Goal: Information Seeking & Learning: Check status

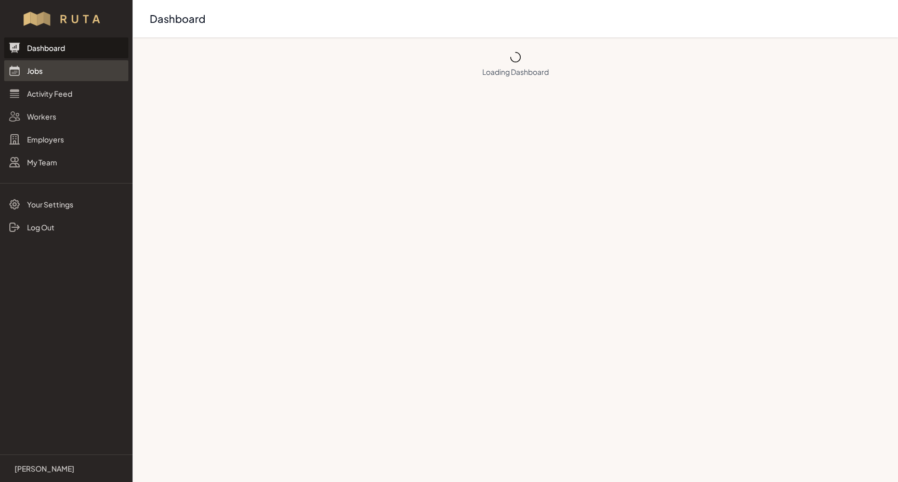
click at [35, 70] on link "Jobs" at bounding box center [66, 70] width 124 height 21
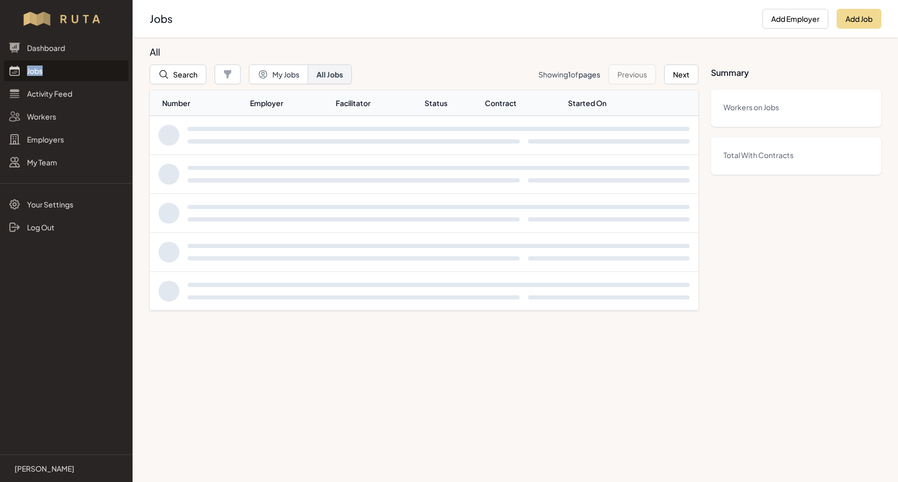
click at [35, 70] on link "Jobs" at bounding box center [66, 70] width 124 height 21
click at [182, 76] on button "Search" at bounding box center [178, 74] width 57 height 20
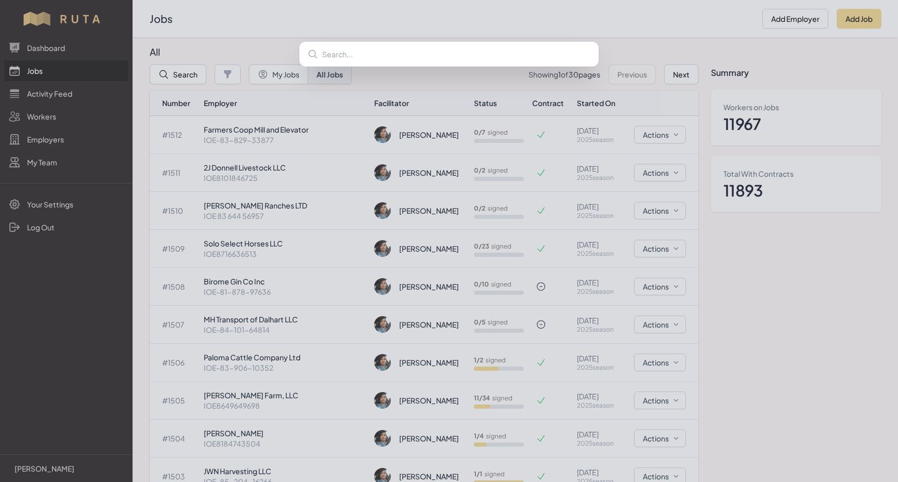
click at [244, 36] on div at bounding box center [449, 241] width 898 height 482
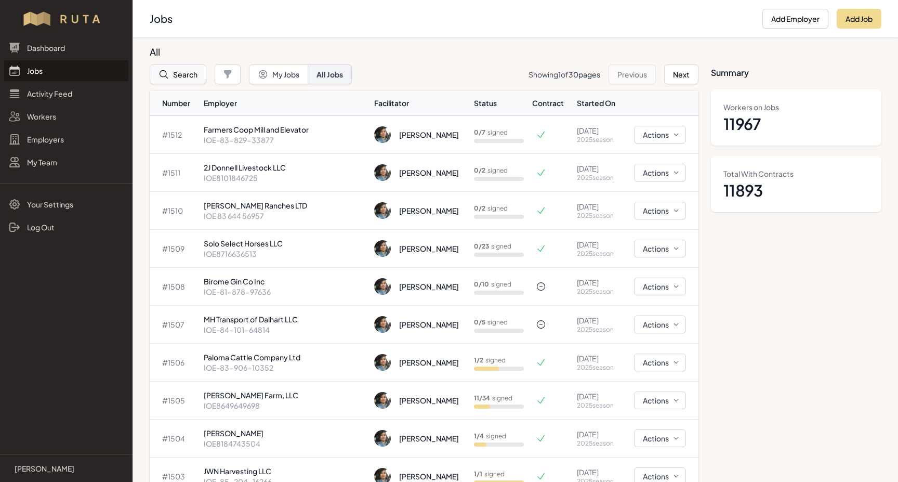
click at [184, 84] on button "Search" at bounding box center [178, 74] width 57 height 20
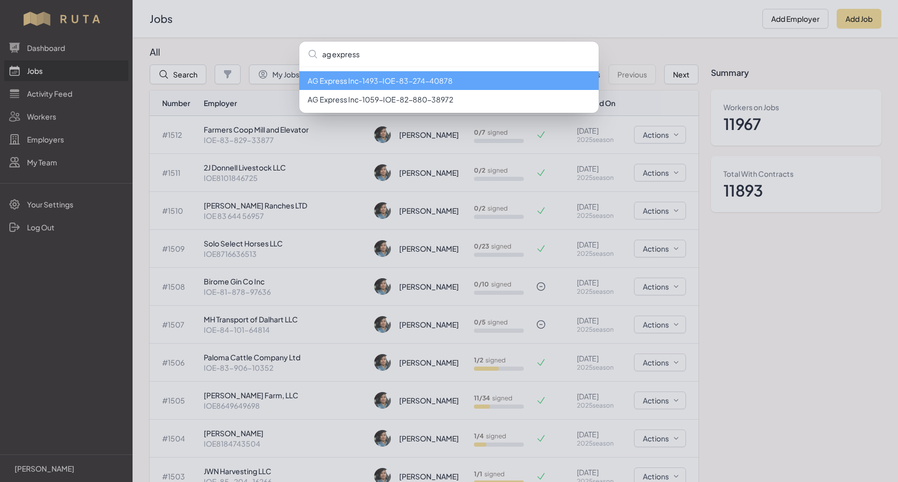
type input "ag express"
click at [335, 82] on li "AG Express Inc - 1493 - IOE-83-274-40878" at bounding box center [448, 80] width 299 height 19
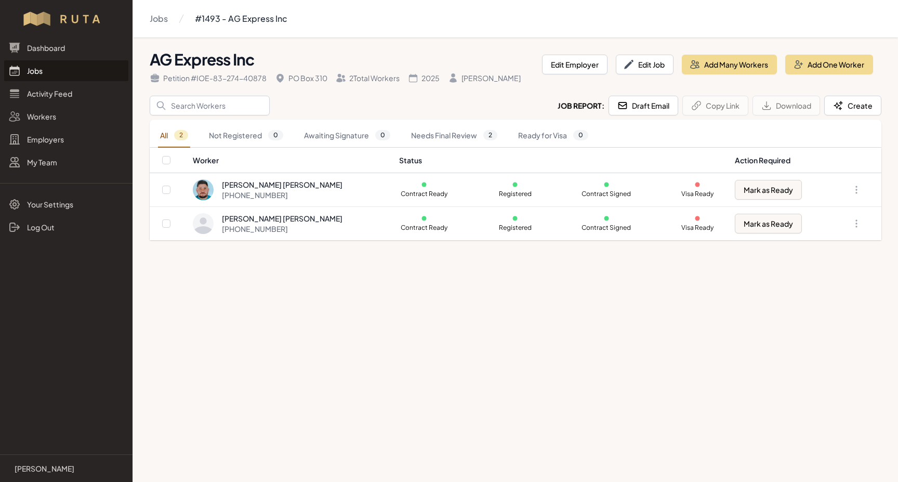
click at [35, 72] on link "Jobs" at bounding box center [66, 70] width 124 height 21
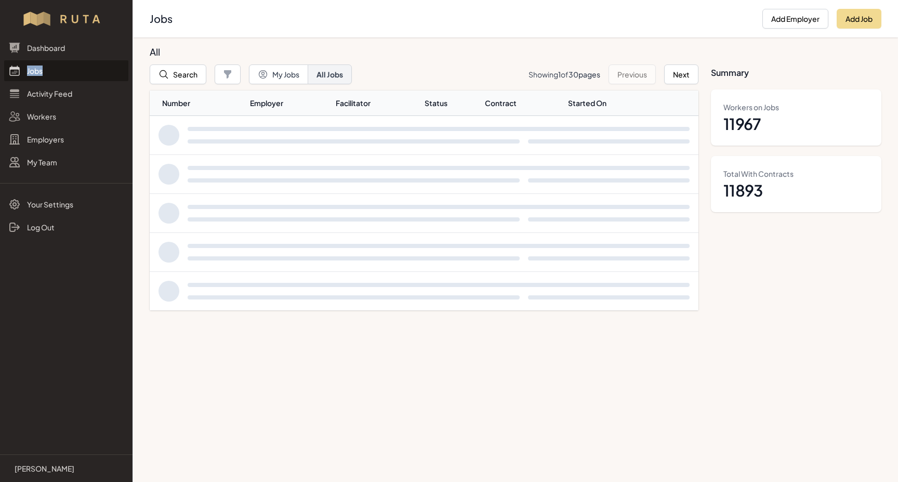
click at [35, 72] on link "Jobs" at bounding box center [66, 70] width 124 height 21
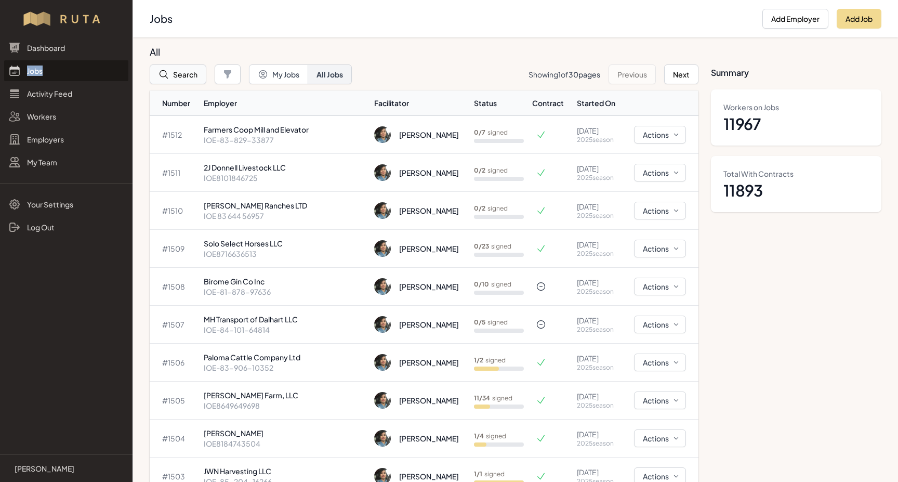
click at [185, 76] on button "Search" at bounding box center [178, 74] width 57 height 20
click at [185, 76] on div at bounding box center [449, 241] width 898 height 482
click at [183, 73] on button "Search" at bounding box center [178, 74] width 57 height 20
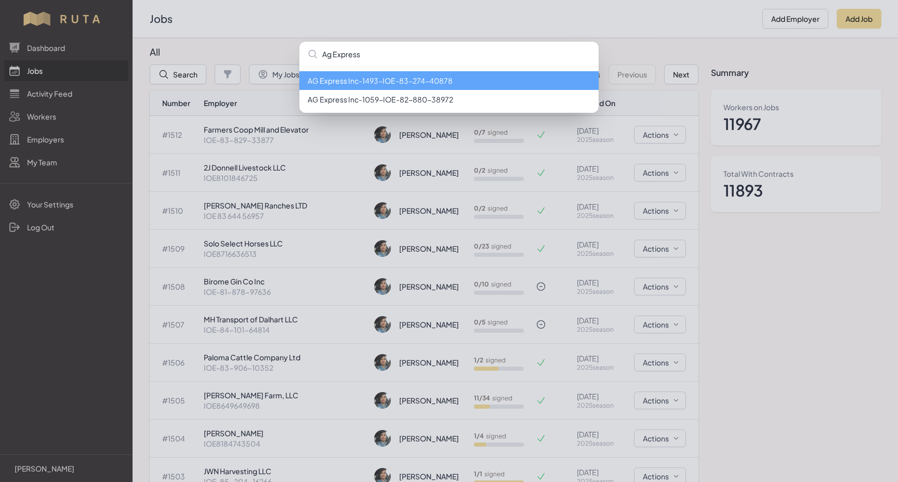
type input "Ag Express"
click at [393, 77] on li "AG Express Inc - 1493 - IOE-83-274-40878" at bounding box center [448, 80] width 299 height 19
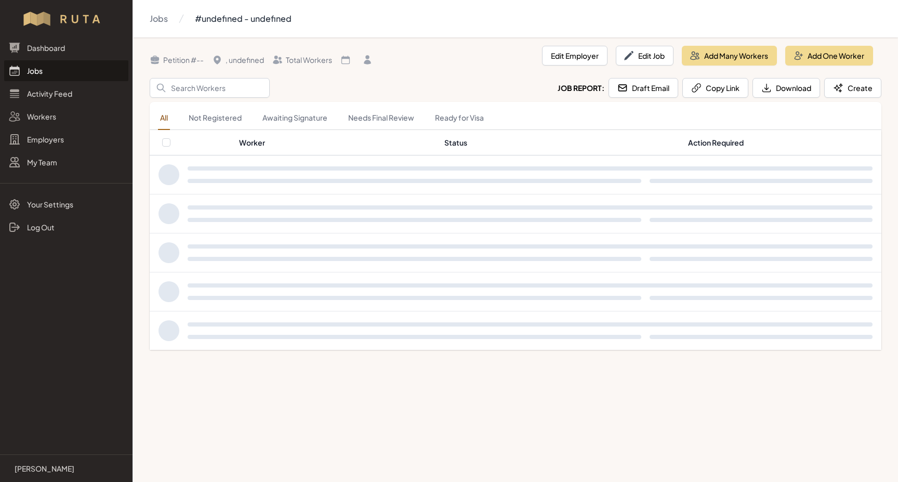
click at [393, 77] on header "Petition # -- , undefined Total Workers Edit Employer Edit Job Add Many Workers…" at bounding box center [515, 62] width 731 height 32
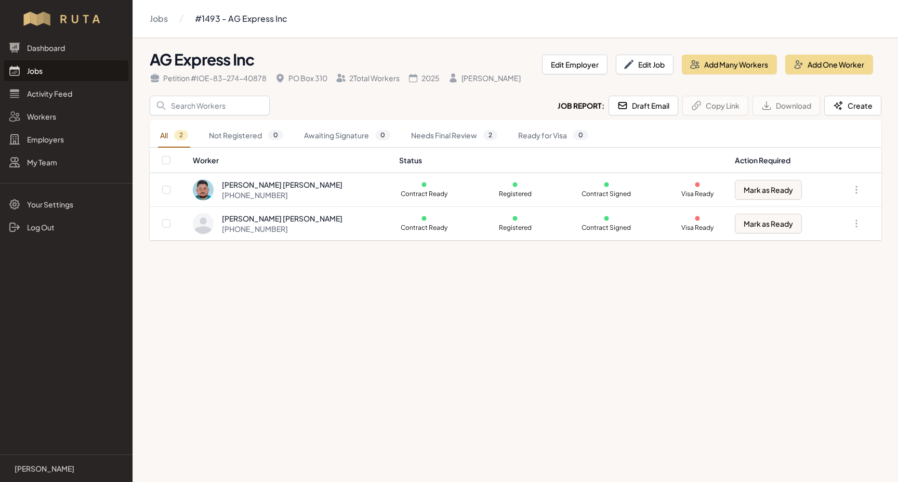
click at [34, 70] on link "Jobs" at bounding box center [66, 70] width 124 height 21
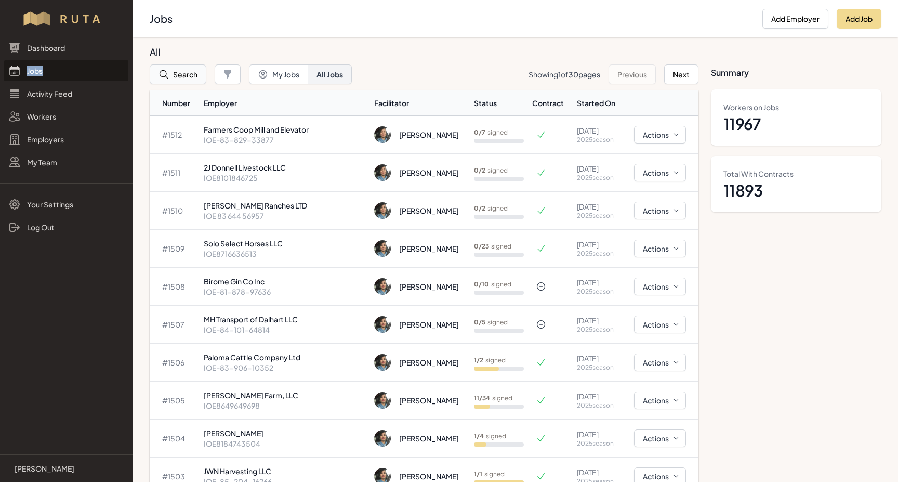
click at [176, 73] on button "Search" at bounding box center [178, 74] width 57 height 20
click at [359, 49] on h3 "All" at bounding box center [420, 52] width 540 height 12
click at [185, 73] on button "Search" at bounding box center [178, 74] width 57 height 20
click at [409, 50] on h3 "All" at bounding box center [420, 52] width 540 height 12
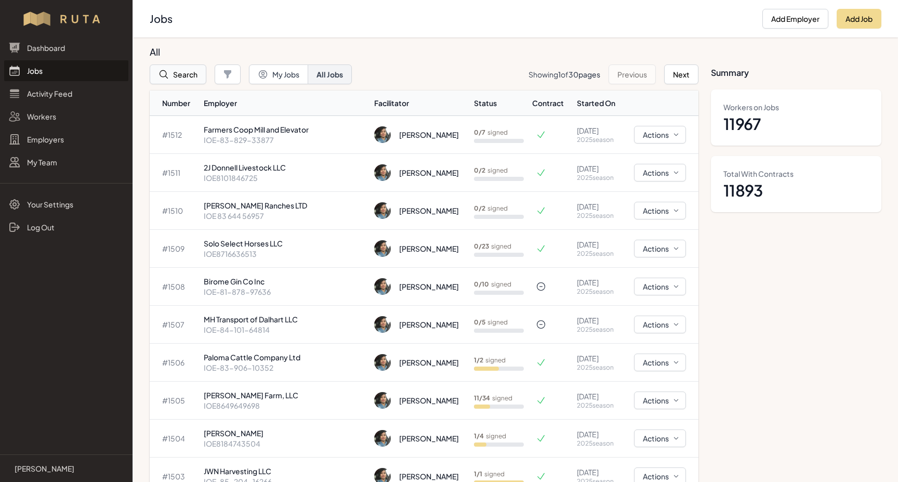
click at [168, 74] on icon "button" at bounding box center [163, 74] width 10 height 10
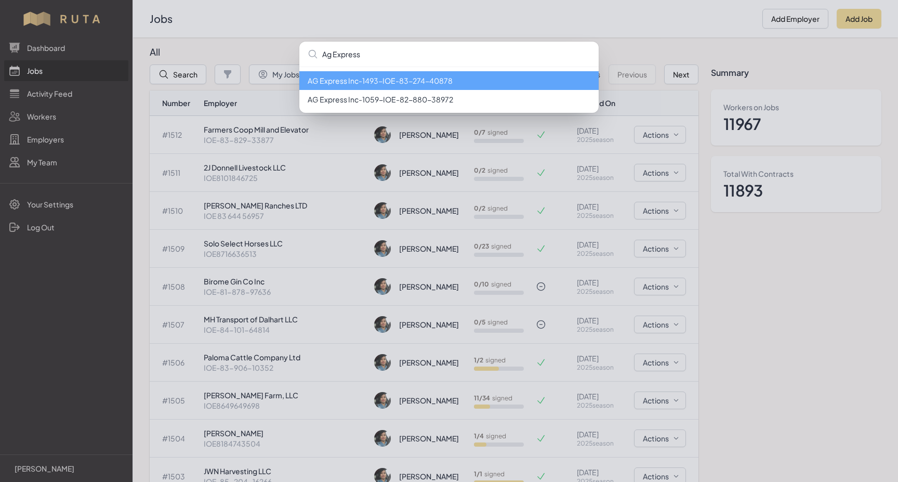
type input "Ag Express"
click at [365, 85] on li "AG Express Inc - 1493 - IOE-83-274-40878" at bounding box center [448, 80] width 299 height 19
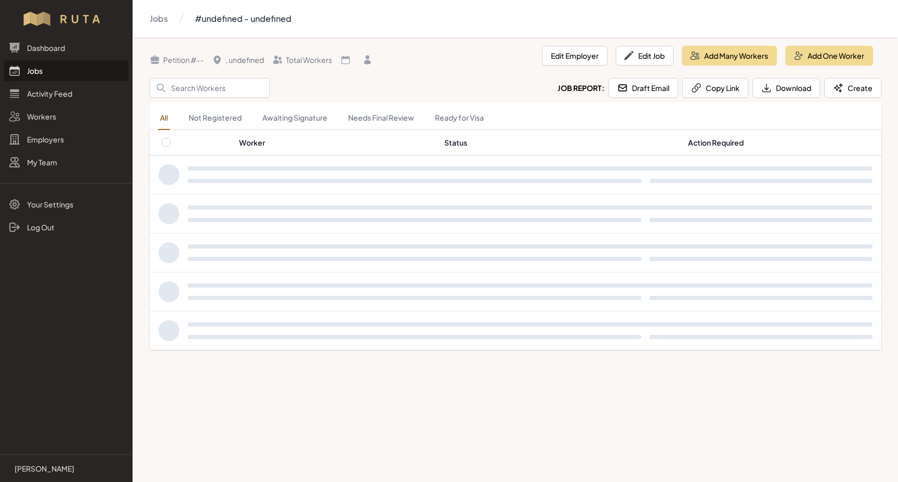
click at [365, 85] on div "Search Job Report: Draft Email Copy Link Download Create" at bounding box center [515, 88] width 731 height 20
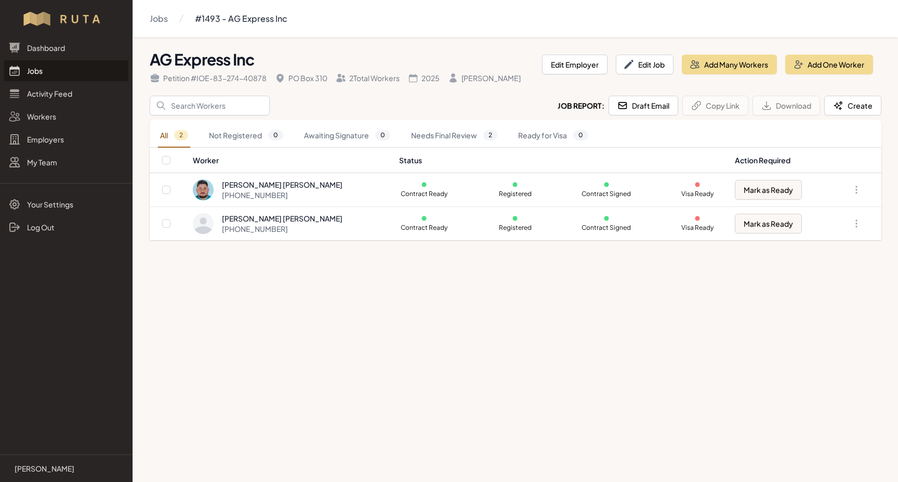
click at [35, 72] on link "Jobs" at bounding box center [66, 70] width 124 height 21
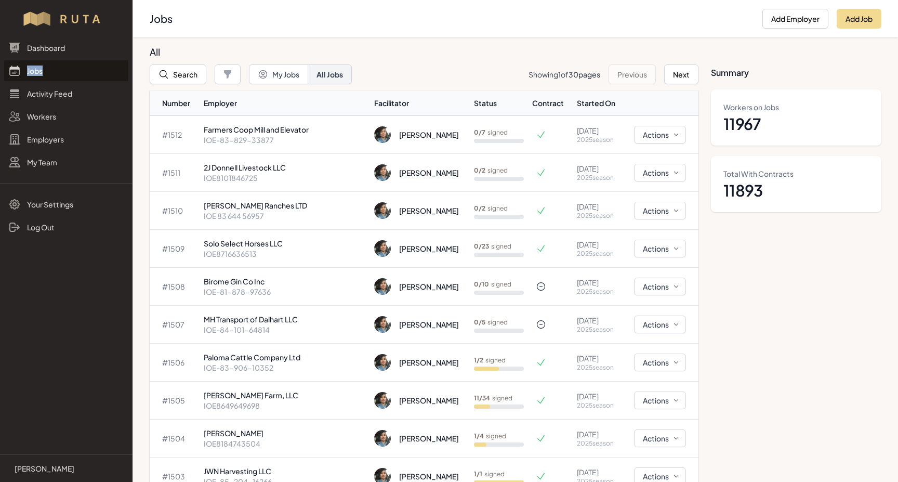
click at [35, 72] on link "Jobs" at bounding box center [66, 70] width 124 height 21
click at [185, 75] on button "Search" at bounding box center [178, 74] width 57 height 20
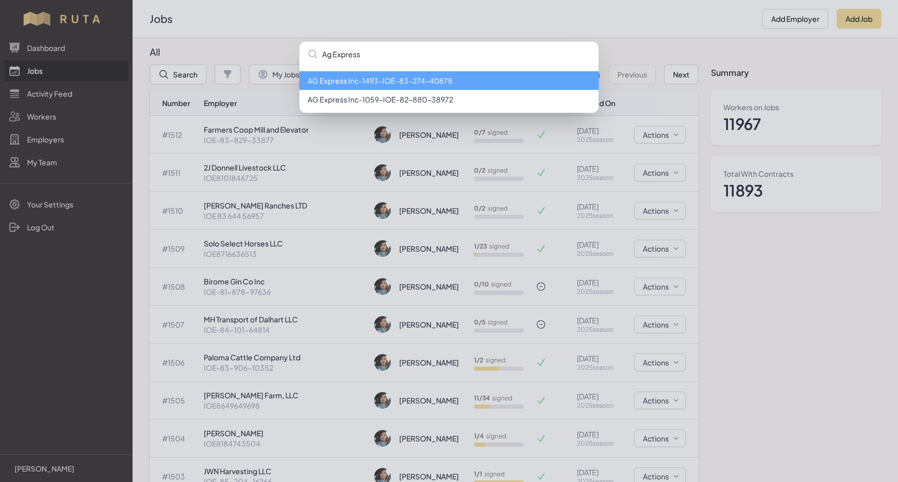
type input "Ag Express"
click at [420, 83] on li "AG Express Inc - 1493 - IOE-83-274-40878" at bounding box center [448, 80] width 299 height 19
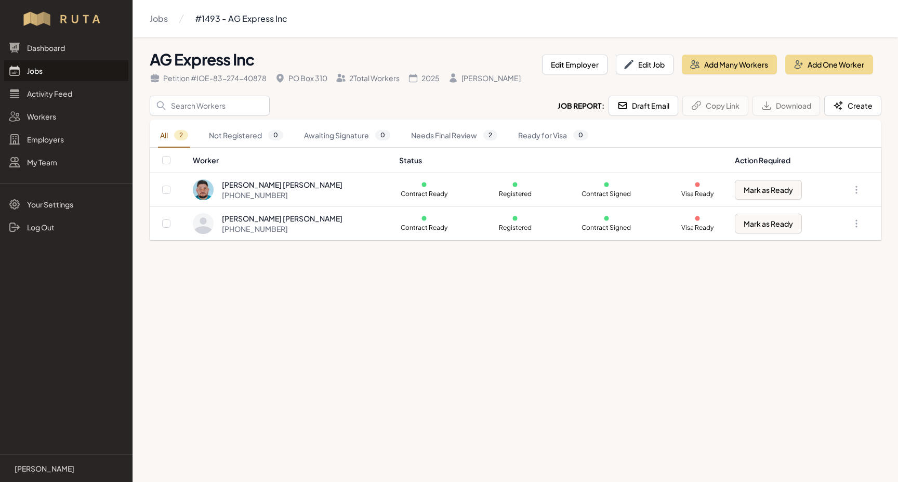
click at [37, 71] on link "Jobs" at bounding box center [66, 70] width 124 height 21
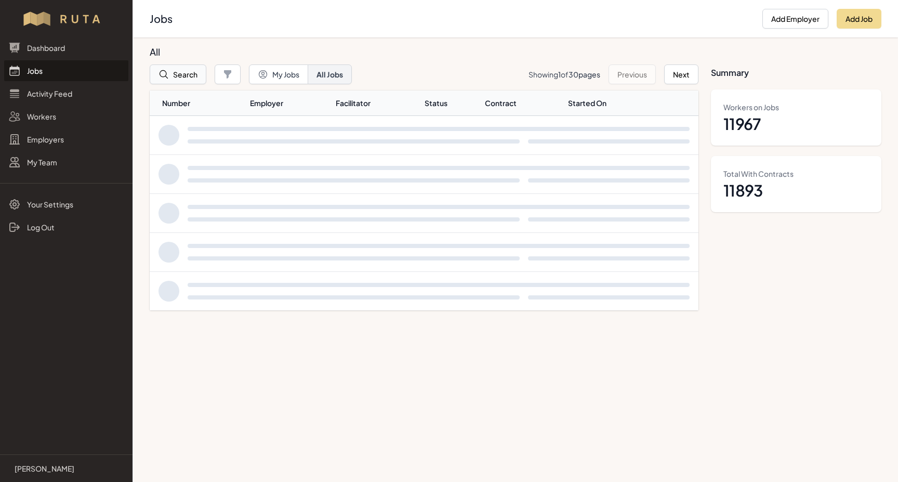
click at [181, 72] on button "Search" at bounding box center [178, 74] width 57 height 20
click at [181, 72] on div at bounding box center [449, 241] width 898 height 482
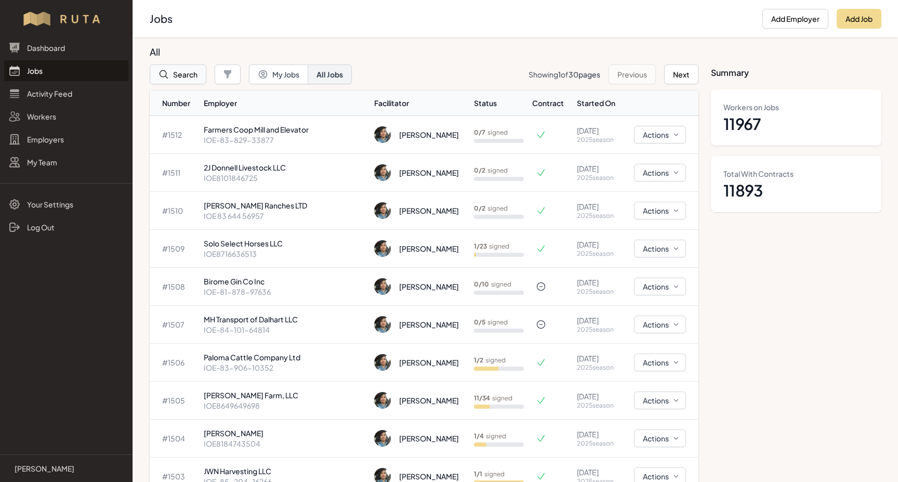
click at [174, 77] on button "Search" at bounding box center [178, 74] width 57 height 20
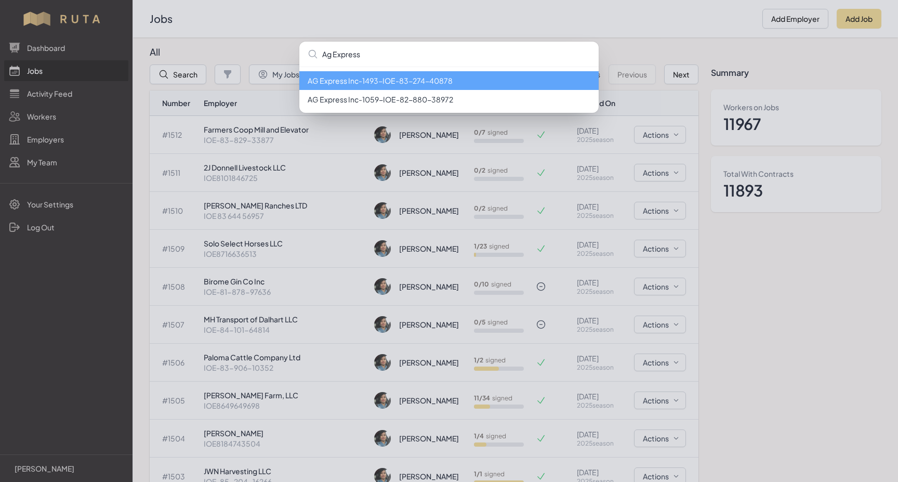
type input "Ag Express"
click at [456, 78] on li "AG Express Inc - 1493 - IOE-83-274-40878" at bounding box center [448, 80] width 299 height 19
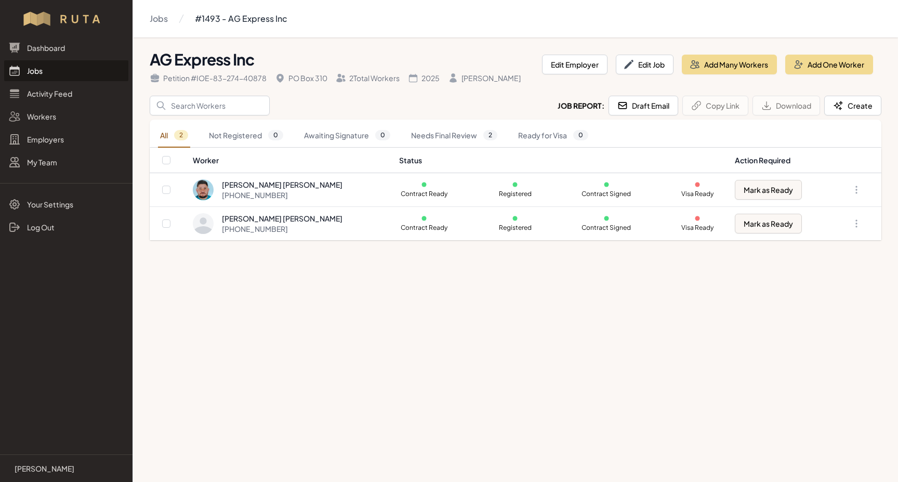
click at [28, 69] on link "Jobs" at bounding box center [66, 70] width 124 height 21
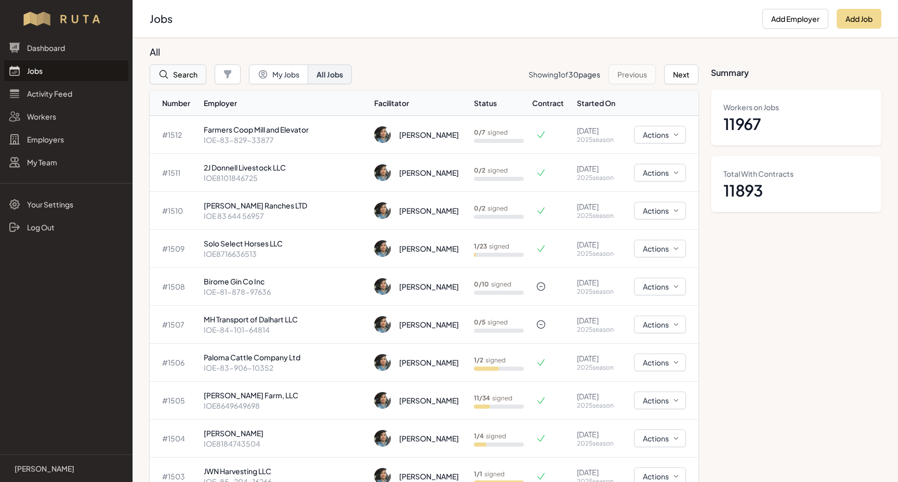
click at [187, 74] on button "Search" at bounding box center [178, 74] width 57 height 20
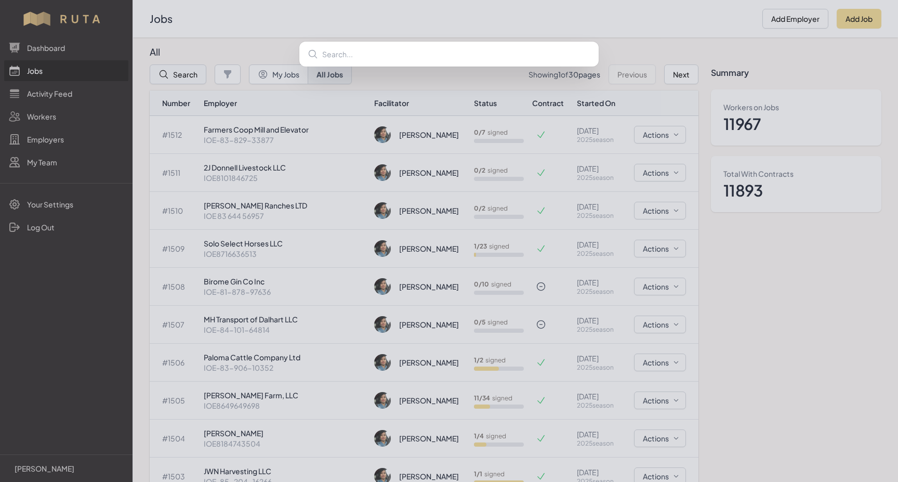
click at [187, 74] on div at bounding box center [449, 241] width 898 height 482
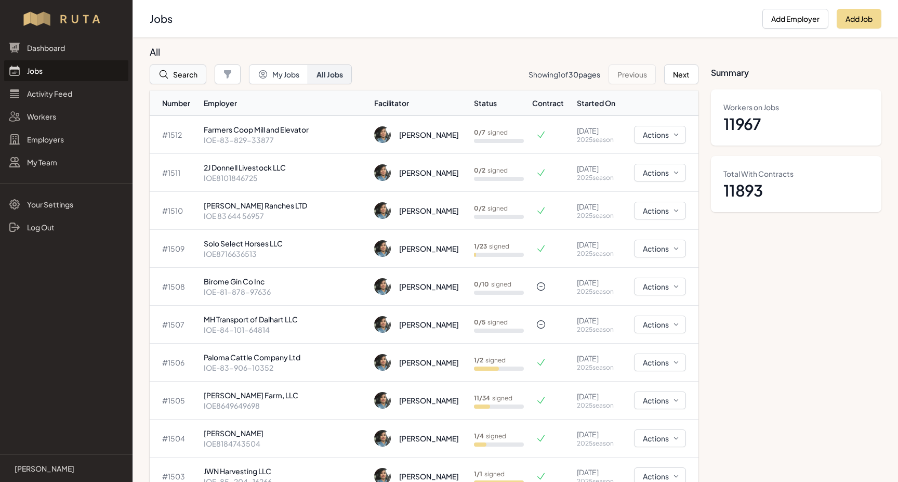
click at [195, 71] on button "Search" at bounding box center [178, 74] width 57 height 20
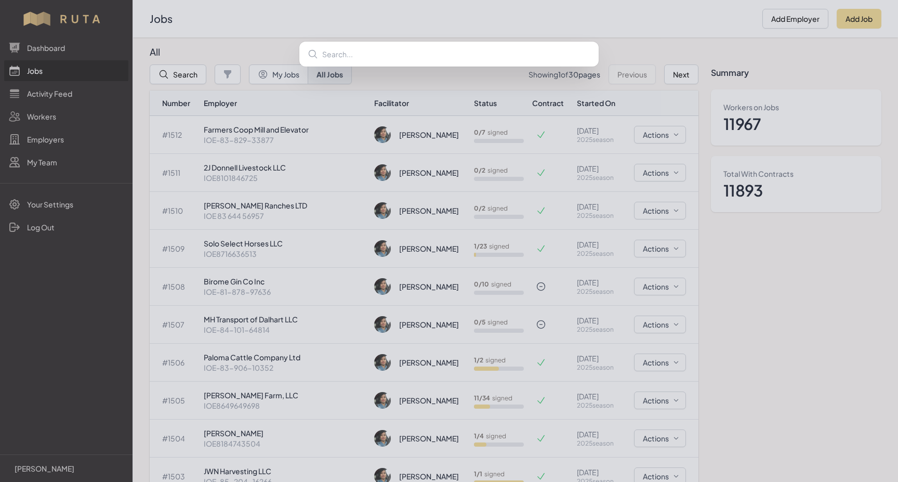
click at [331, 52] on input "text" at bounding box center [448, 54] width 299 height 25
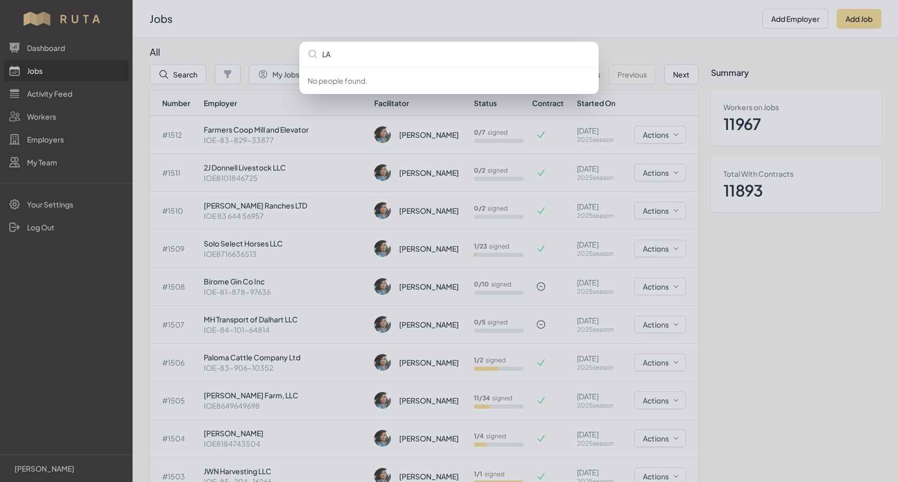
type input "L"
click at [368, 55] on input "Ag Express" at bounding box center [448, 54] width 299 height 25
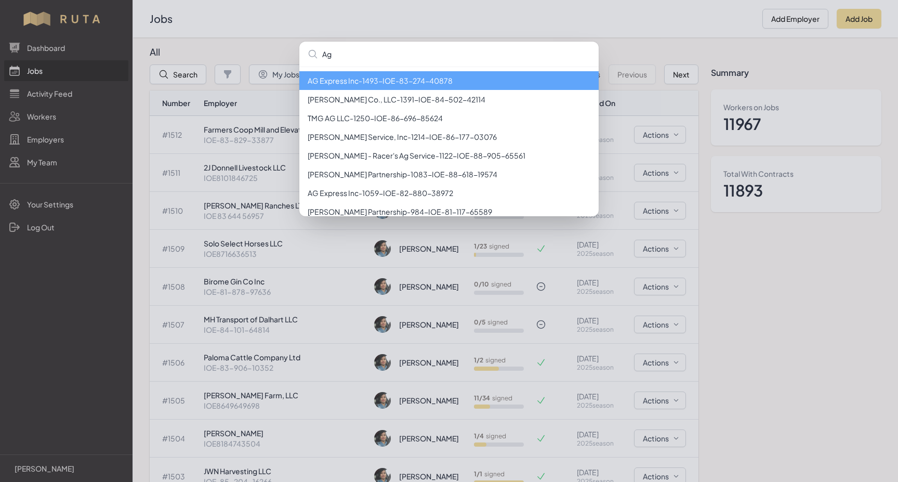
type input "Ag"
click at [455, 82] on li "AG Express Inc - 1493 - IOE-83-274-40878" at bounding box center [448, 80] width 299 height 19
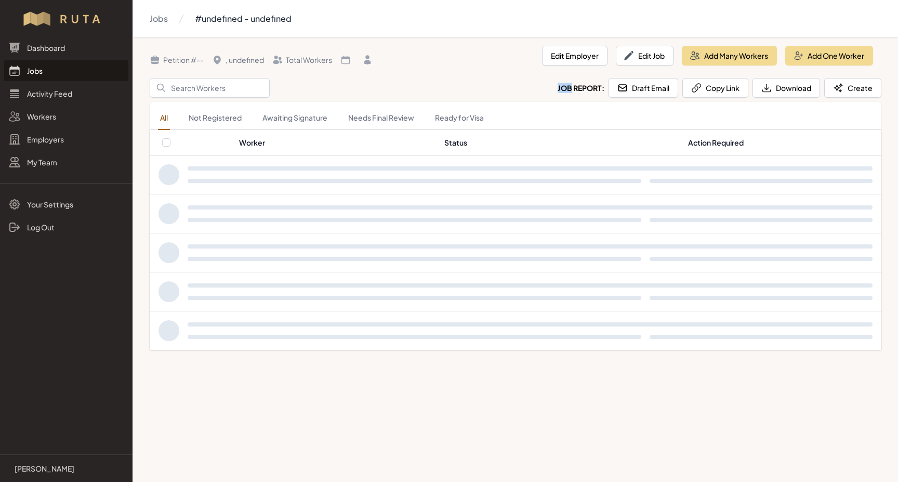
click at [455, 82] on div "Search Job Report: Draft Email Copy Link Download Create" at bounding box center [515, 88] width 731 height 20
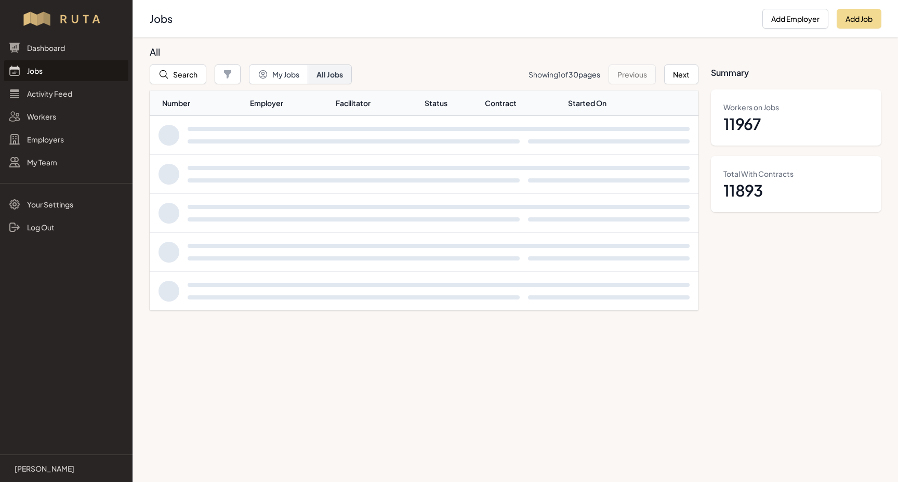
click at [36, 73] on link "Jobs" at bounding box center [66, 70] width 124 height 21
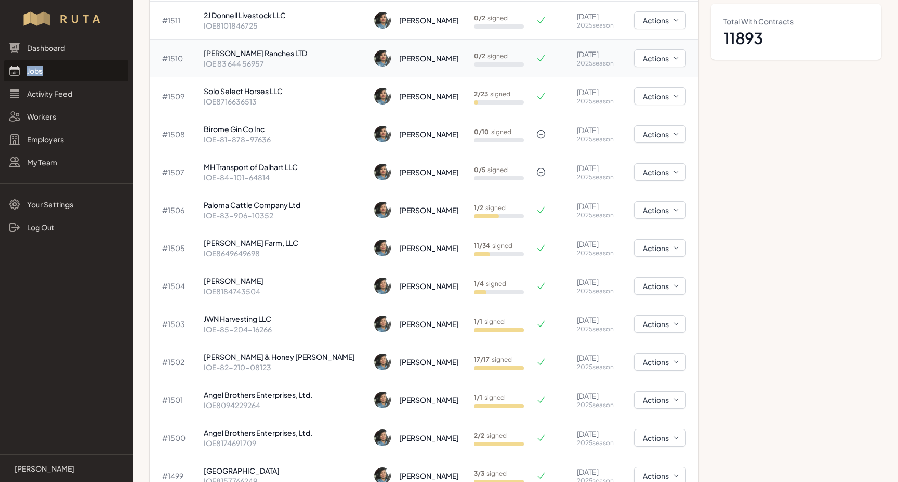
scroll to position [151, 0]
click at [261, 134] on p "Birome Gin Co Inc" at bounding box center [285, 130] width 162 height 10
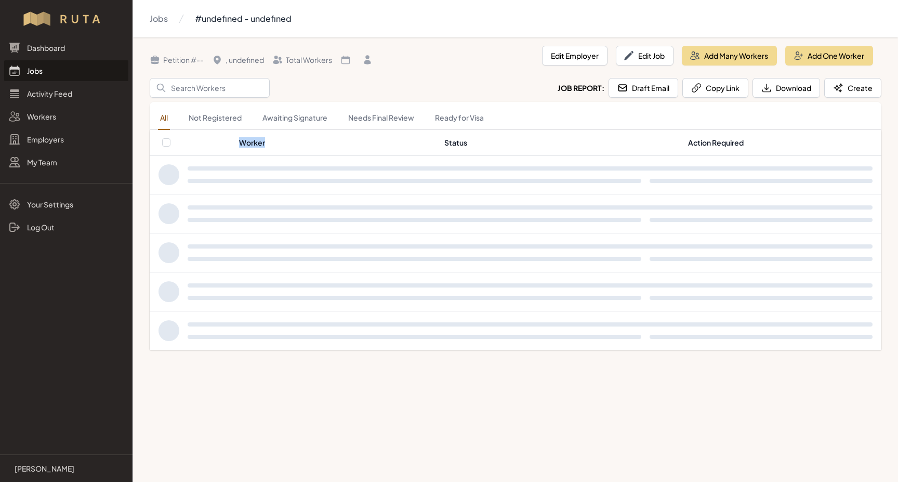
click at [261, 134] on th "Worker" at bounding box center [337, 142] width 199 height 25
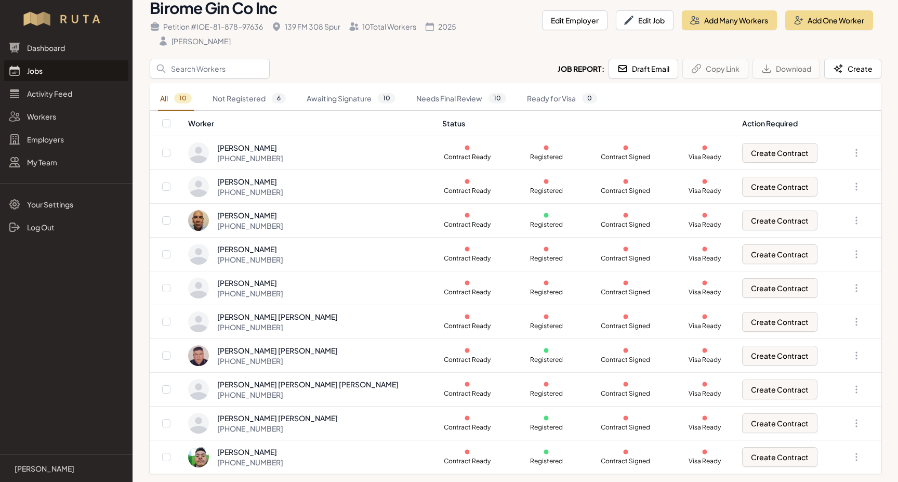
click at [28, 73] on link "Jobs" at bounding box center [66, 70] width 124 height 21
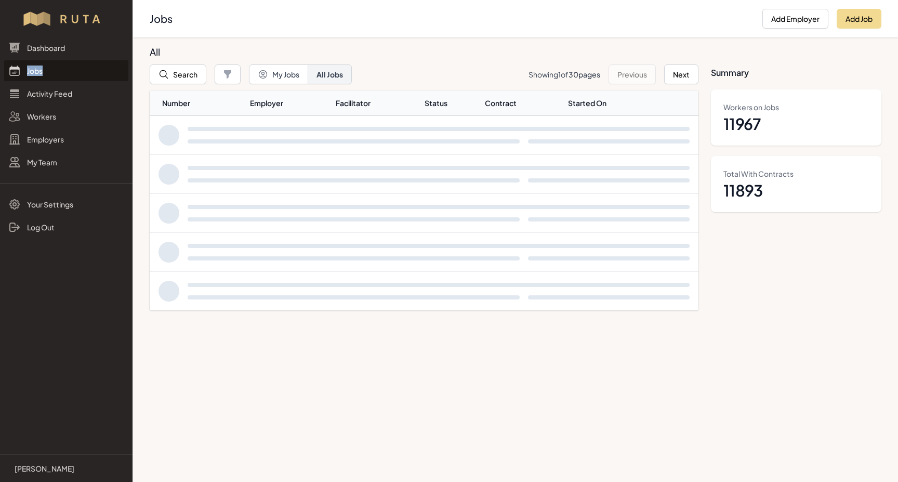
click at [28, 73] on link "Jobs" at bounding box center [66, 70] width 124 height 21
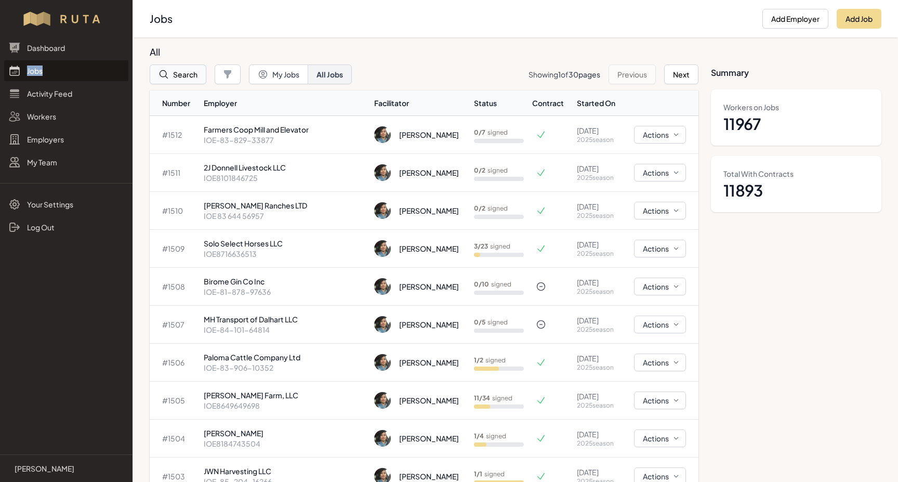
click at [185, 74] on button "Search" at bounding box center [178, 74] width 57 height 20
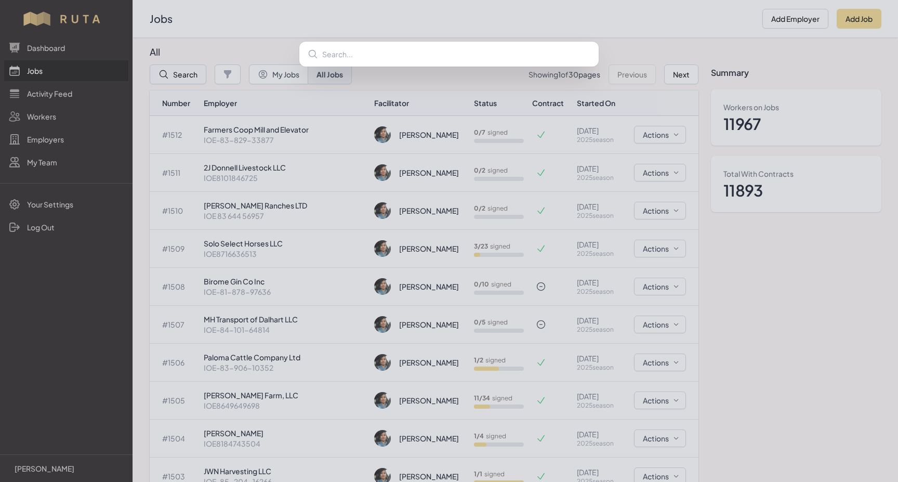
click at [185, 74] on div at bounding box center [449, 241] width 898 height 482
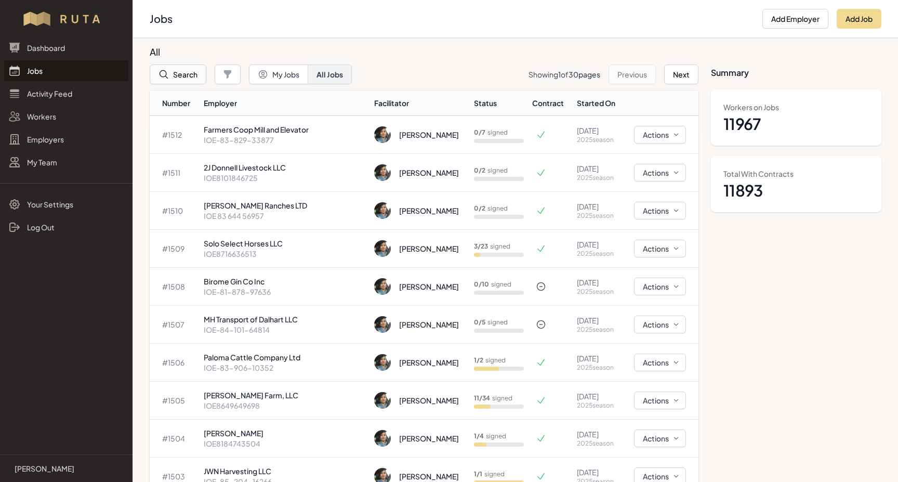
click at [185, 74] on button "Search" at bounding box center [178, 74] width 57 height 20
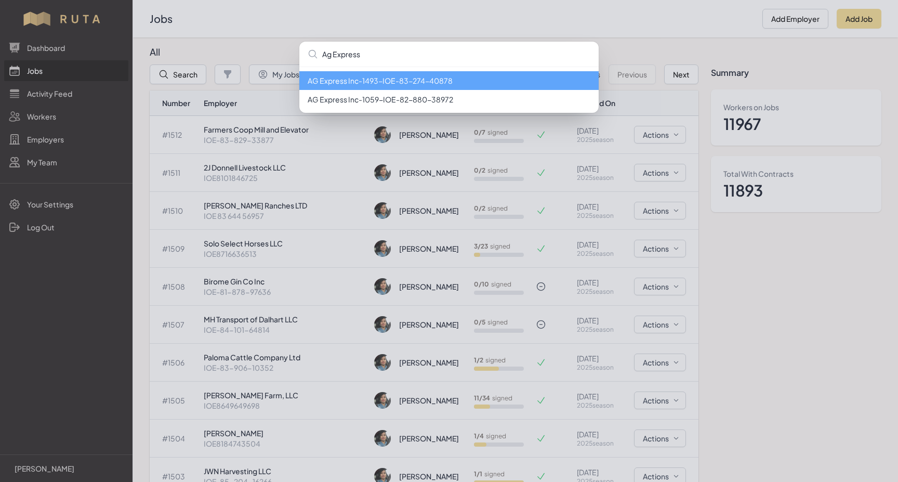
type input "Ag Express"
click at [305, 75] on li "AG Express Inc - 1493 - IOE-83-274-40878" at bounding box center [448, 80] width 299 height 19
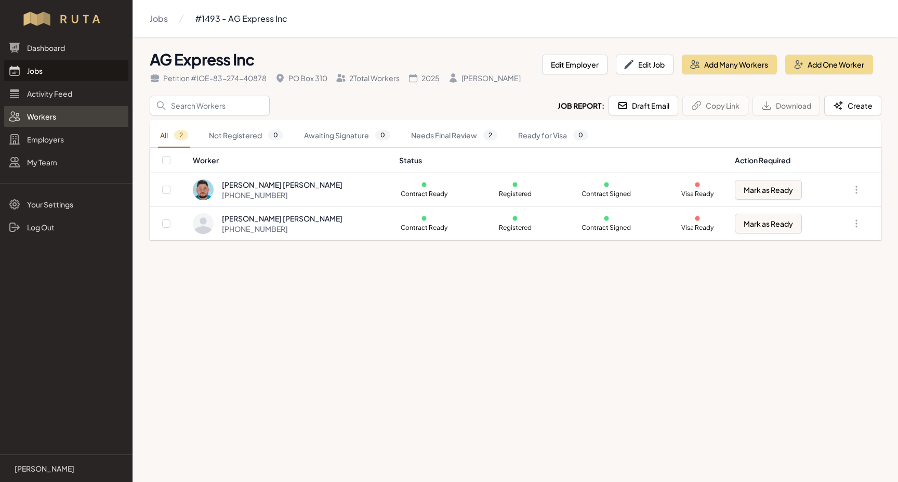
click at [32, 118] on link "Workers" at bounding box center [66, 116] width 124 height 21
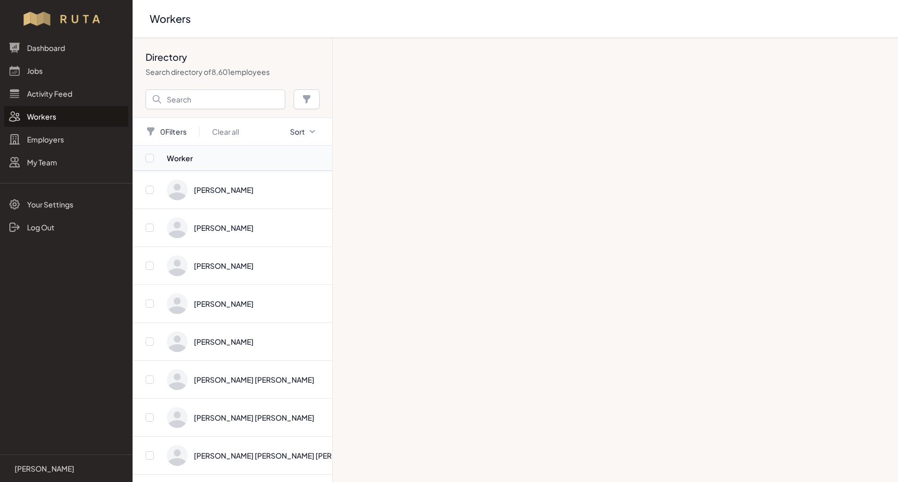
click at [56, 114] on link "Workers" at bounding box center [66, 116] width 124 height 21
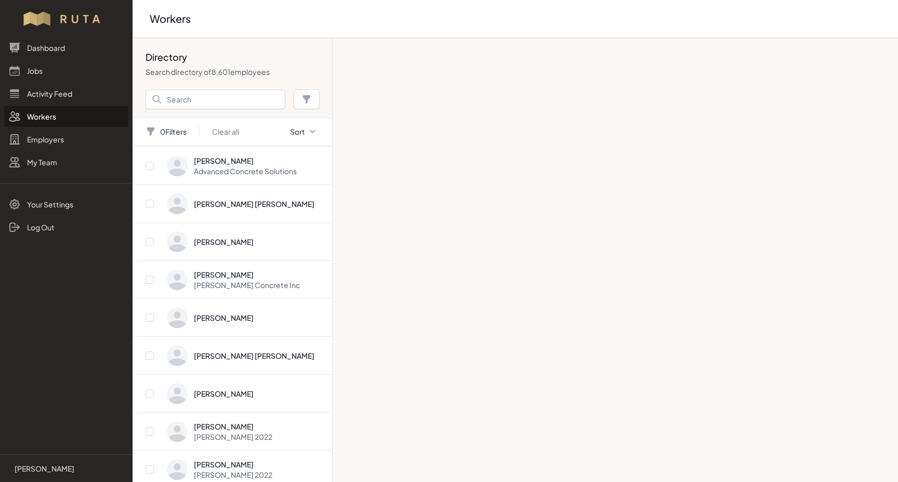
scroll to position [3551, 0]
click at [52, 118] on link "Workers" at bounding box center [66, 116] width 124 height 21
click at [47, 50] on link "Dashboard" at bounding box center [66, 47] width 124 height 21
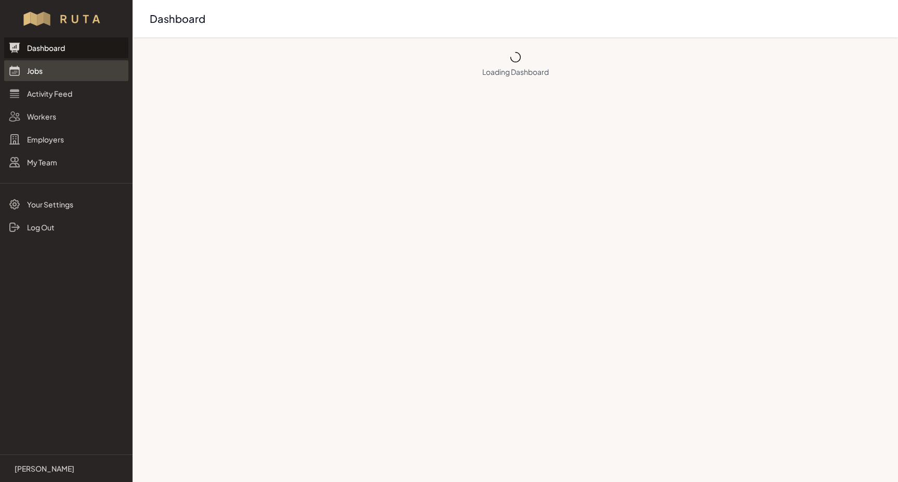
click at [37, 69] on link "Jobs" at bounding box center [66, 70] width 124 height 21
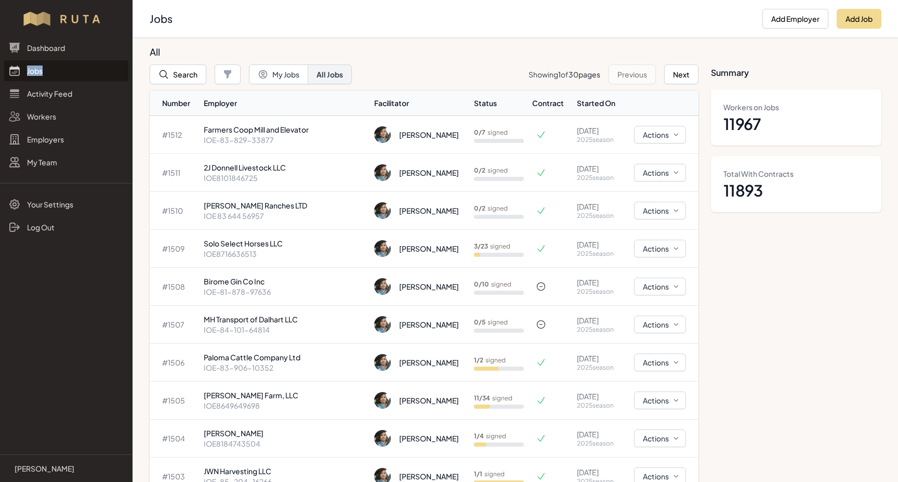
click at [37, 69] on link "Jobs" at bounding box center [66, 70] width 124 height 21
